Goal: Transaction & Acquisition: Download file/media

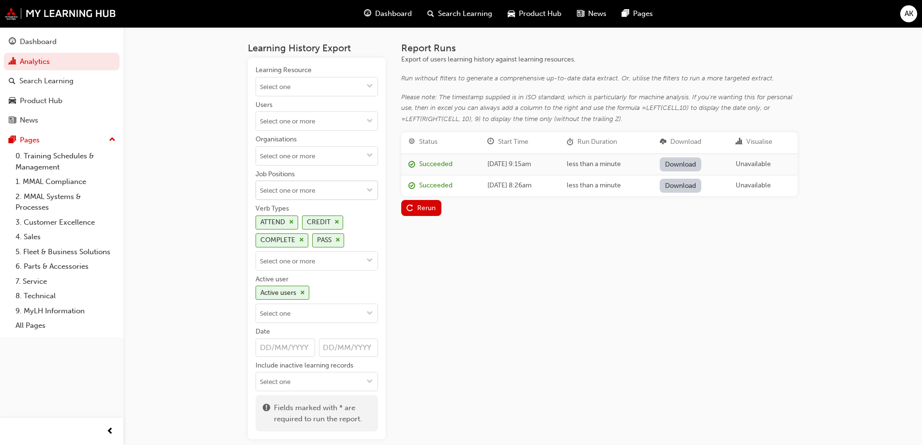
click at [311, 186] on input "Job Positions" at bounding box center [317, 190] width 122 height 18
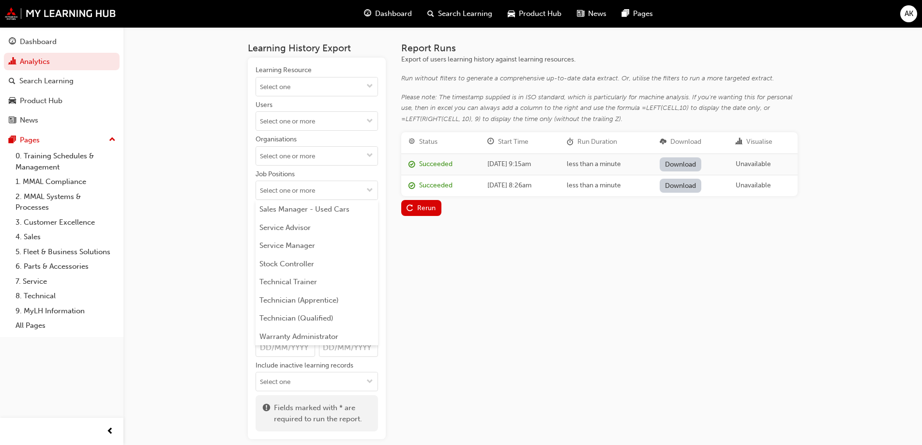
scroll to position [588, 0]
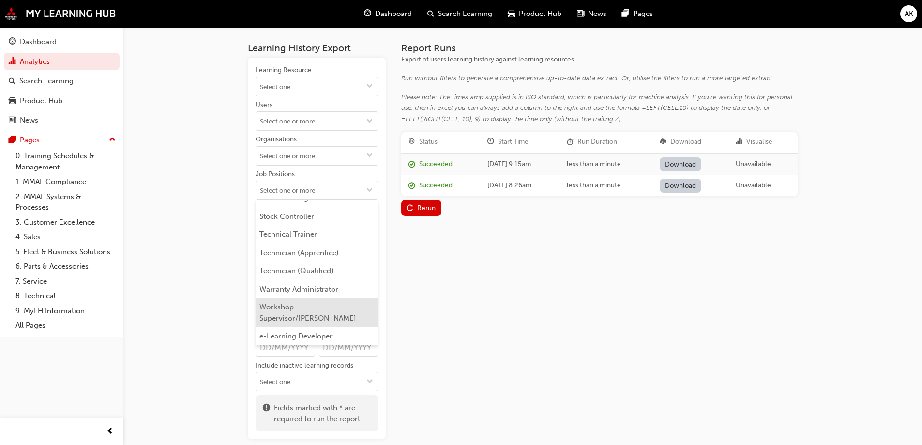
click at [303, 320] on li "Workshop Supervisor/[PERSON_NAME]" at bounding box center [317, 312] width 123 height 29
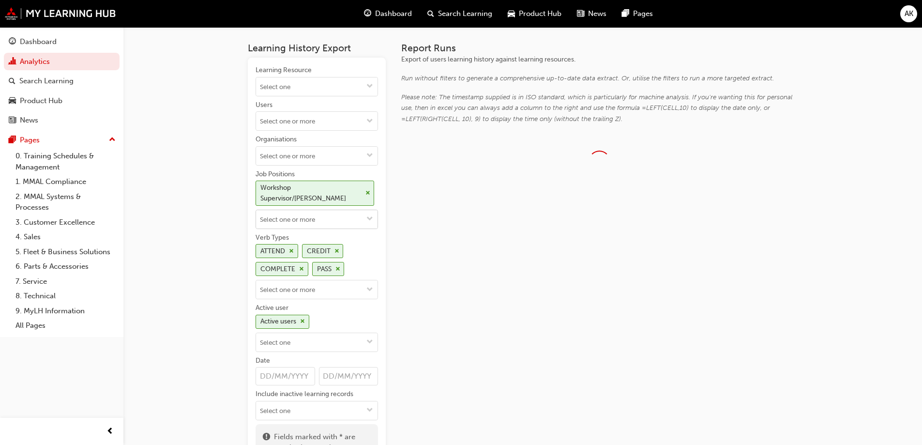
click at [327, 213] on input "Job Positions Workshop Supervisor/Foreperson" at bounding box center [317, 219] width 122 height 18
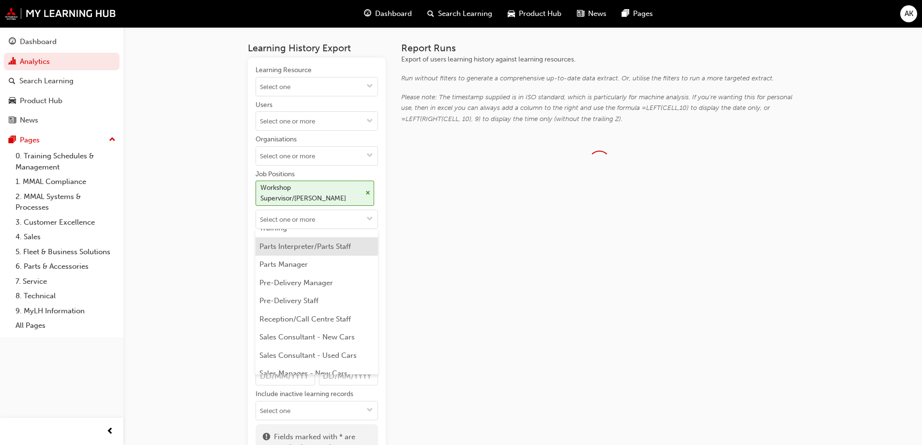
scroll to position [559, 0]
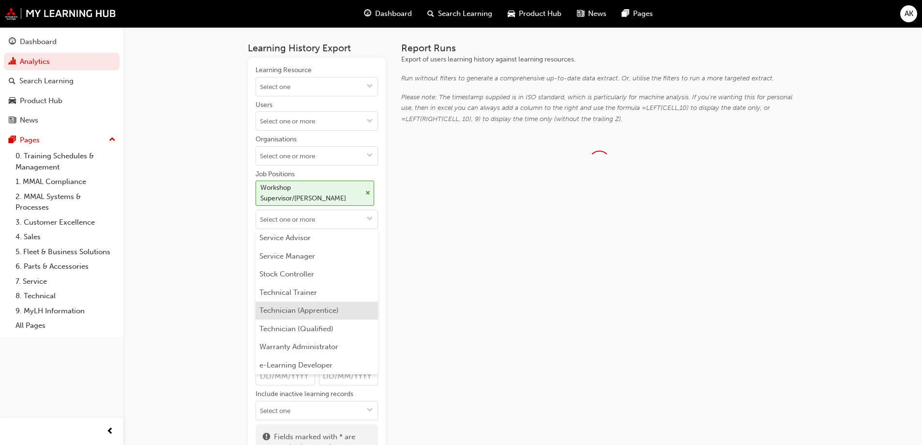
click at [302, 311] on li "Technician (Apprentice)" at bounding box center [317, 311] width 123 height 18
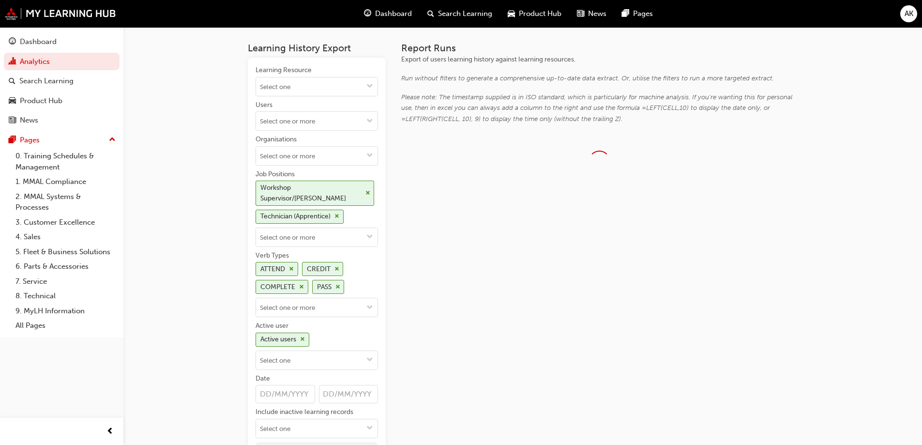
click at [320, 247] on div "Learning Resource Users Organisations Job Positions Workshop Supervisor/Foreper…" at bounding box center [317, 251] width 123 height 373
click at [323, 241] on input "Job Positions Workshop Supervisor/Foreperson Technician (Apprentice)" at bounding box center [317, 237] width 122 height 18
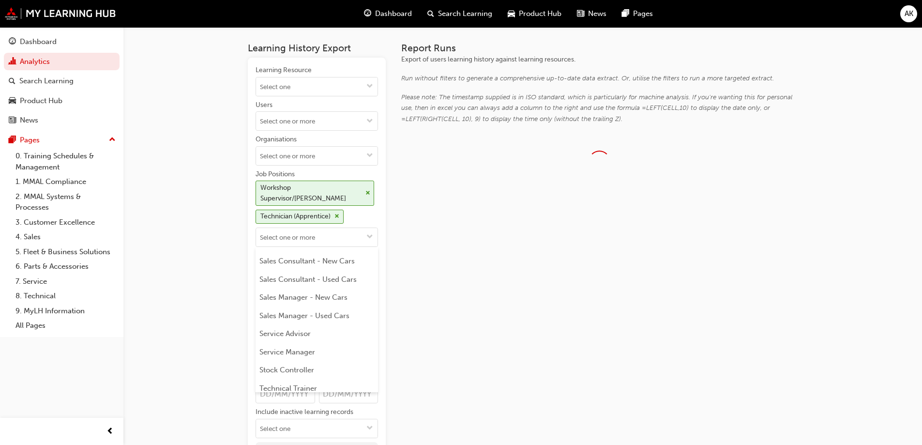
scroll to position [541, 0]
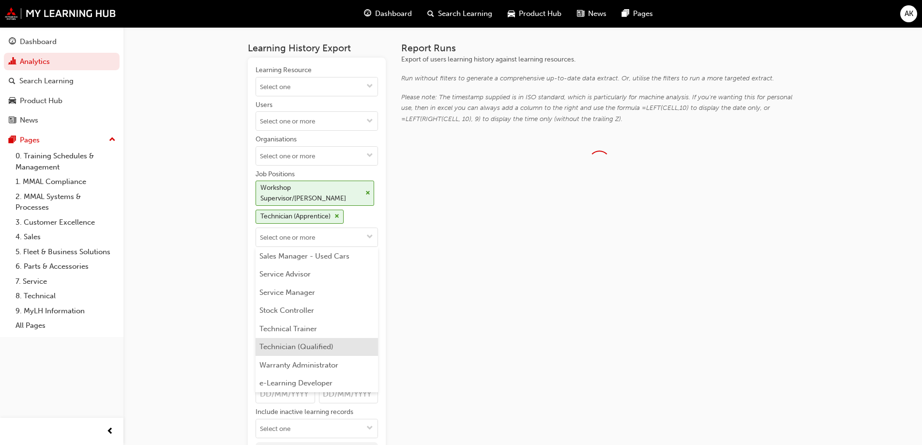
click at [320, 351] on li "Technician (Qualified)" at bounding box center [317, 347] width 123 height 18
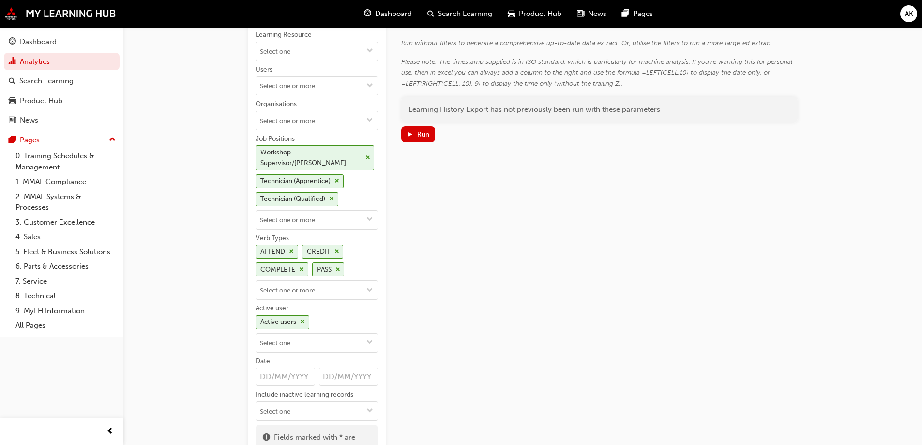
scroll to position [0, 0]
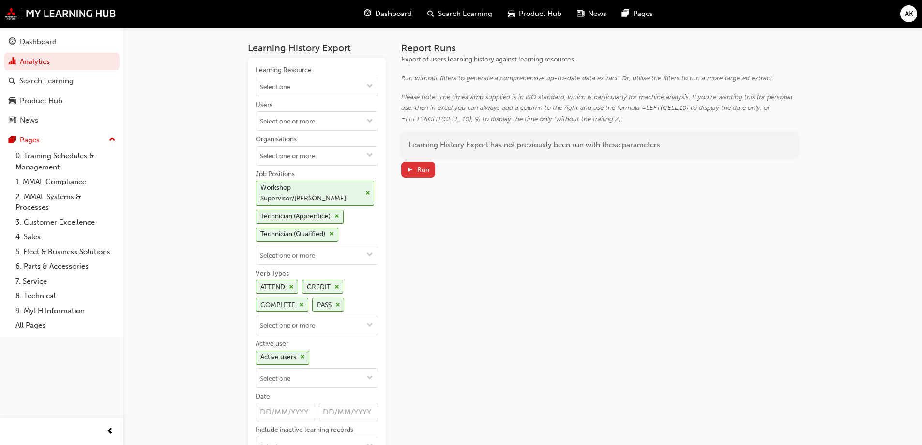
click at [423, 168] on div "Run" at bounding box center [423, 170] width 12 height 8
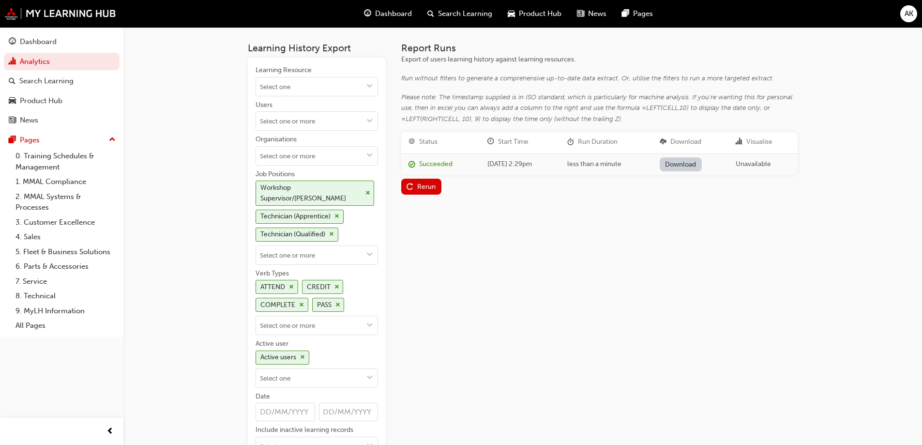
click at [700, 163] on link "Download" at bounding box center [681, 164] width 42 height 14
